Goal: Check status: Check status

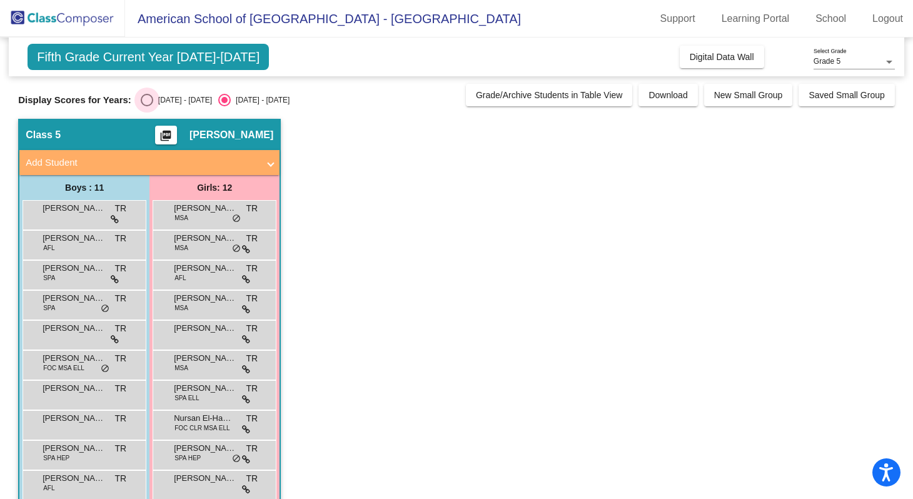
click at [144, 101] on div "Select an option" at bounding box center [147, 100] width 13 height 13
click at [146, 106] on input "[DATE] - [DATE]" at bounding box center [146, 106] width 1 height 1
radio input "true"
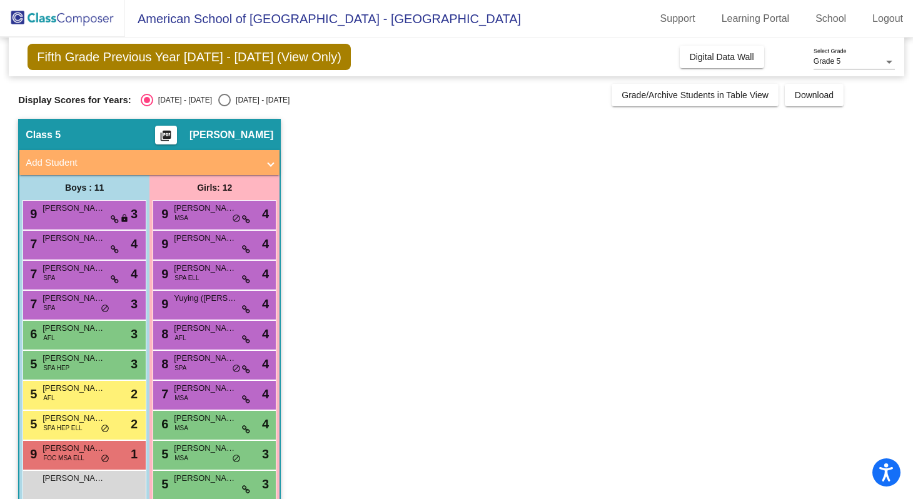
click at [251, 60] on span "Fifth Grade Previous Year [DATE] - [DATE] (View Only)" at bounding box center [189, 57] width 323 height 26
click at [170, 53] on span "Fifth Grade Previous Year [DATE] - [DATE] (View Only)" at bounding box center [189, 57] width 323 height 26
click at [123, 57] on span "Fifth Grade Previous Year [DATE] - [DATE] (View Only)" at bounding box center [189, 57] width 323 height 26
click at [218, 99] on div "Select an option" at bounding box center [224, 100] width 13 height 13
click at [224, 106] on input "[DATE] - [DATE]" at bounding box center [224, 106] width 1 height 1
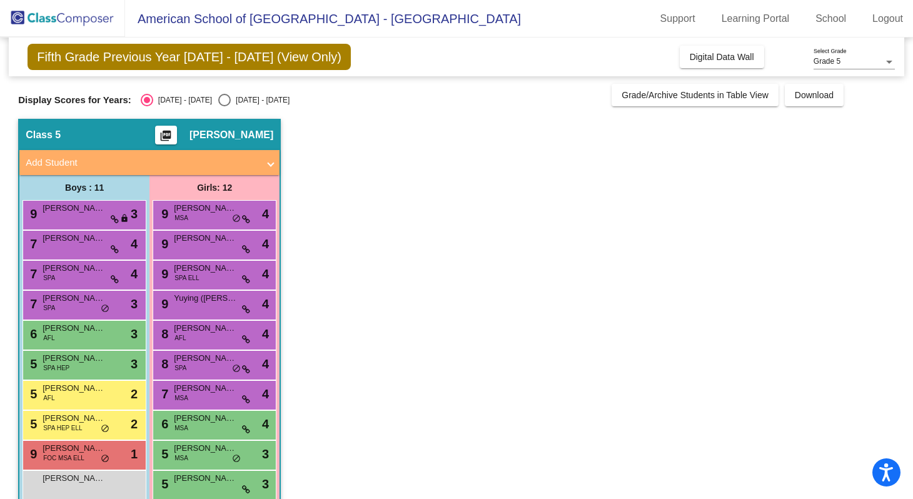
radio input "true"
